Goal: Transaction & Acquisition: Book appointment/travel/reservation

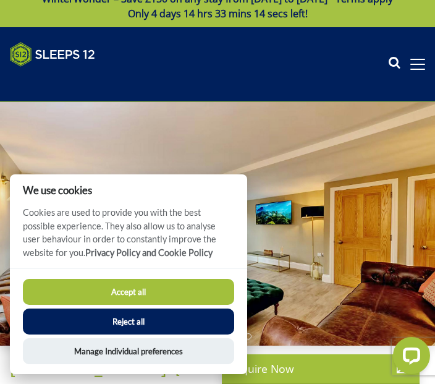
click at [184, 305] on button "Accept all" at bounding box center [128, 292] width 211 height 26
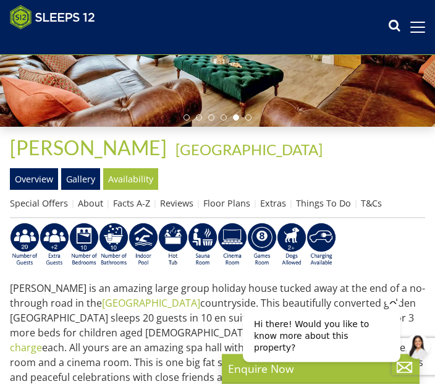
scroll to position [217, 0]
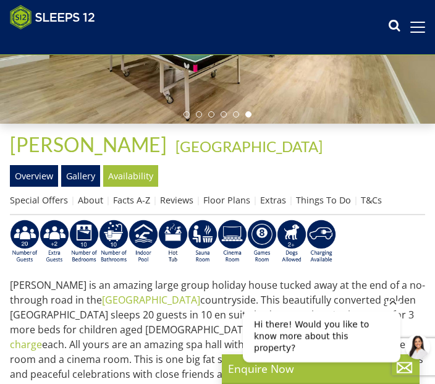
click at [242, 199] on link "Floor Plans" at bounding box center [226, 200] width 47 height 12
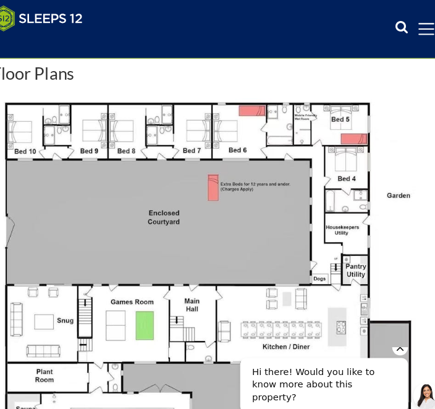
scroll to position [403, 0]
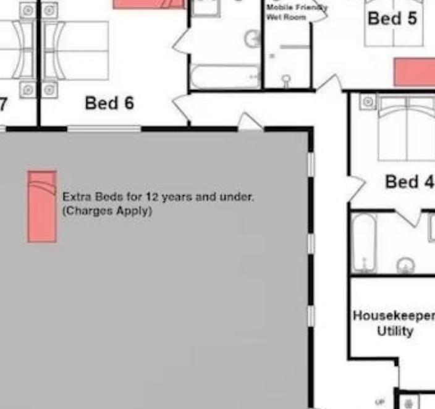
click at [98, 84] on img at bounding box center [217, 289] width 415 height 415
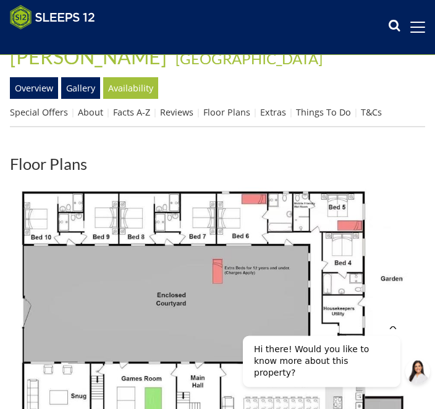
scroll to position [305, 0]
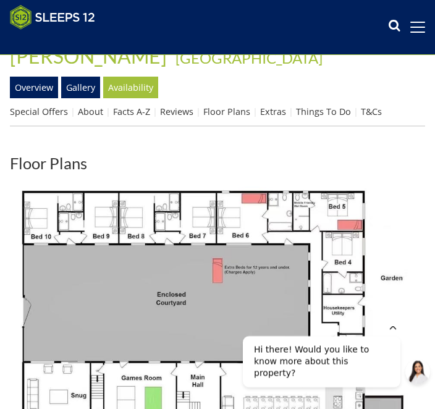
click at [88, 89] on link "Gallery" at bounding box center [80, 87] width 39 height 21
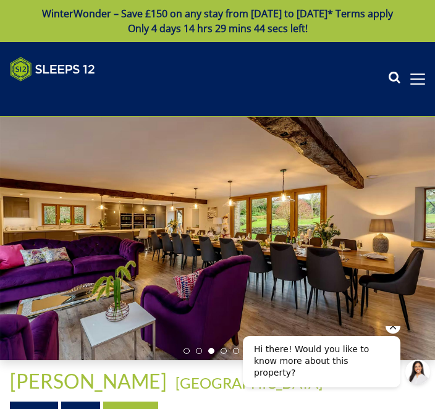
click at [423, 78] on span at bounding box center [417, 78] width 15 height 1
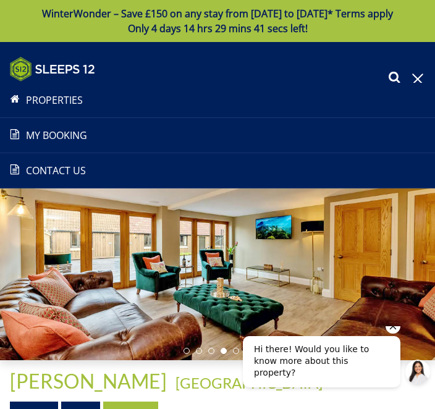
click at [284, 124] on li "My Booking" at bounding box center [217, 135] width 435 height 35
click at [418, 80] on span at bounding box center [417, 79] width 11 height 11
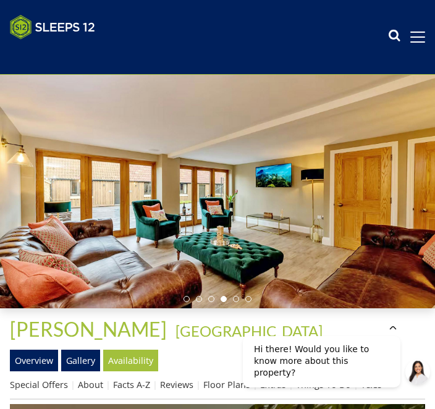
scroll to position [60, 0]
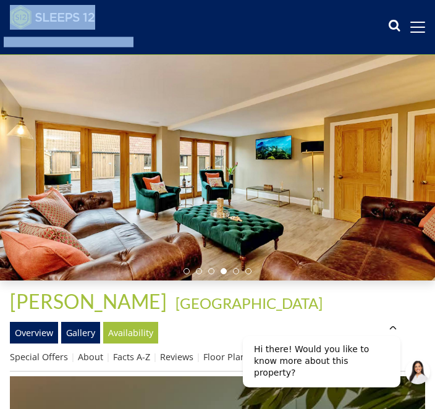
click at [50, 334] on link "Overview" at bounding box center [34, 332] width 48 height 21
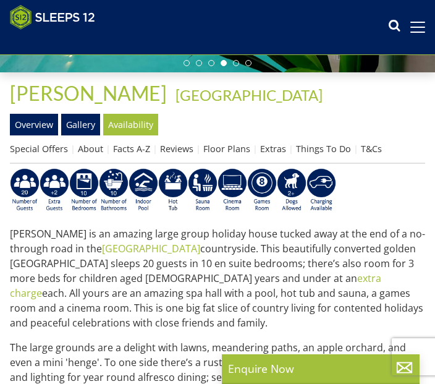
scroll to position [292, 0]
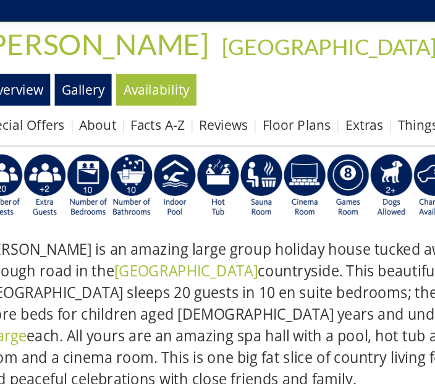
click at [74, 145] on img at bounding box center [84, 167] width 30 height 44
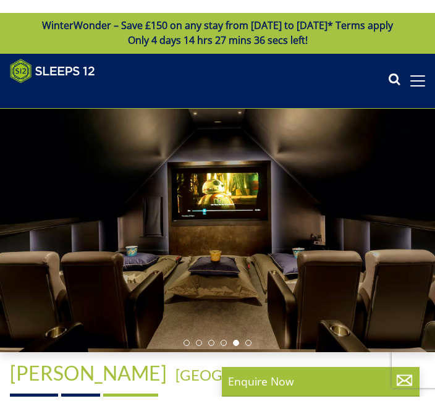
scroll to position [0, 0]
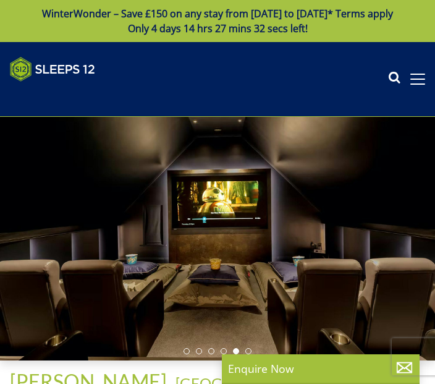
click at [419, 235] on div at bounding box center [217, 238] width 435 height 243
click at [432, 80] on div "Search Menu Properties My Booking Contact Us [PHONE_NUMBER] Search Check Availa…" at bounding box center [217, 79] width 435 height 44
click at [424, 75] on span at bounding box center [417, 79] width 15 height 11
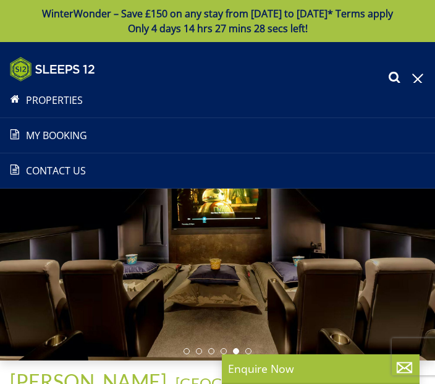
click at [395, 76] on icon at bounding box center [394, 79] width 12 height 19
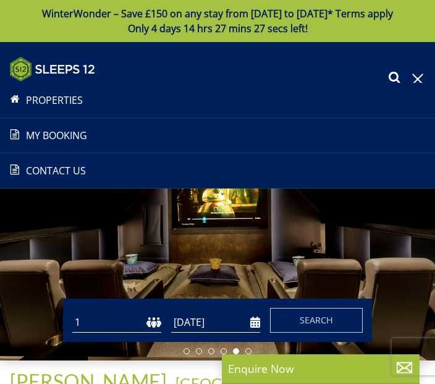
click at [398, 75] on icon at bounding box center [394, 79] width 12 height 19
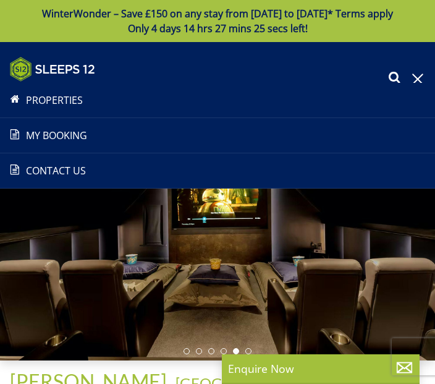
click at [391, 81] on icon at bounding box center [394, 79] width 12 height 19
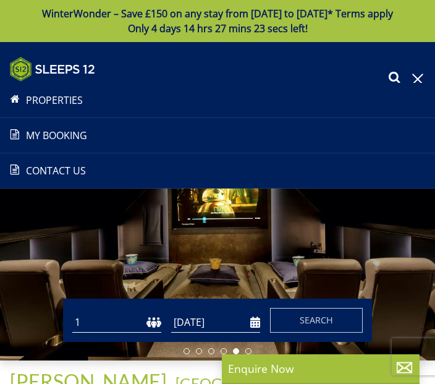
click at [332, 314] on span "Search" at bounding box center [316, 320] width 33 height 12
